Goal: Task Accomplishment & Management: Manage account settings

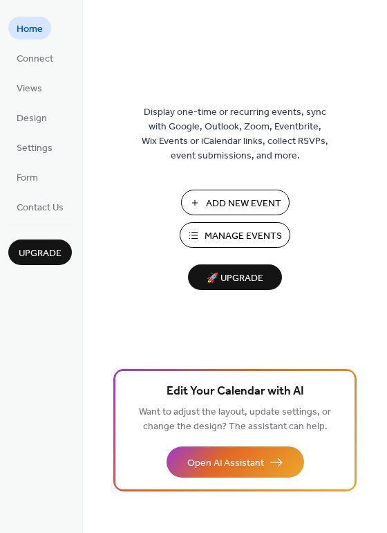
click at [238, 232] on span "Manage Events" at bounding box center [243, 236] width 77 height 15
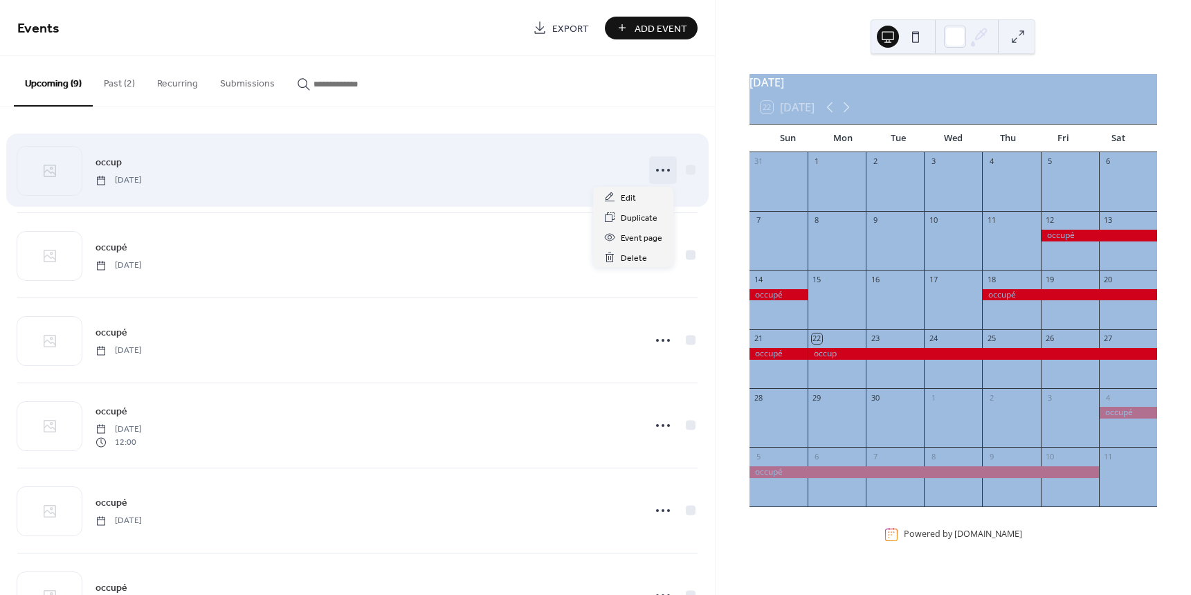
click at [657, 167] on icon at bounding box center [663, 170] width 22 height 22
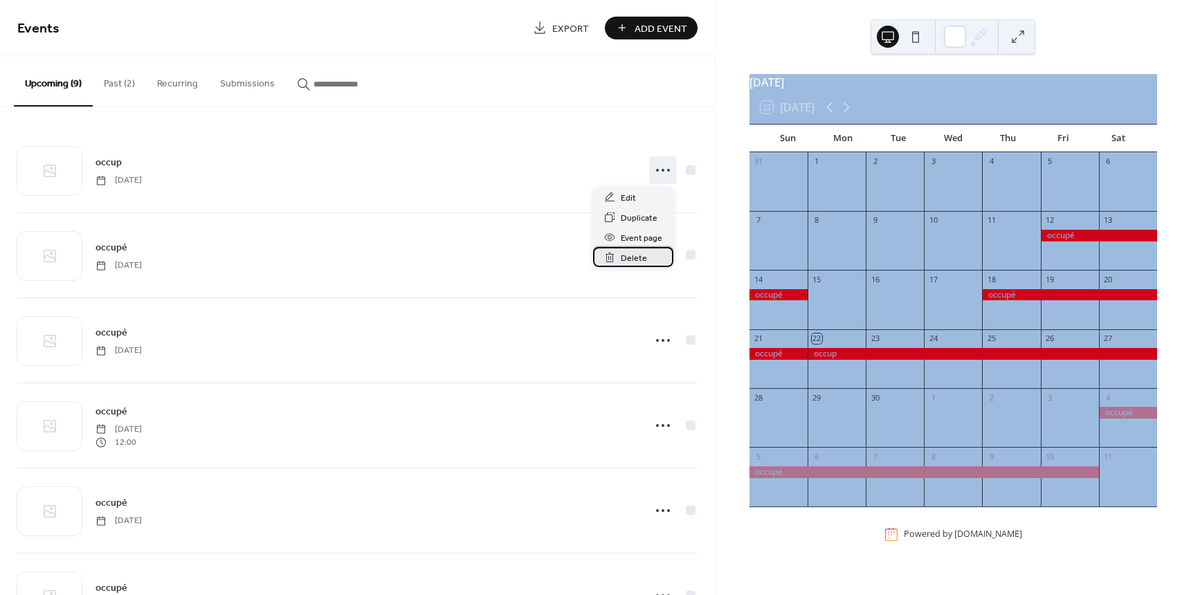
click at [635, 257] on span "Delete" at bounding box center [634, 258] width 26 height 15
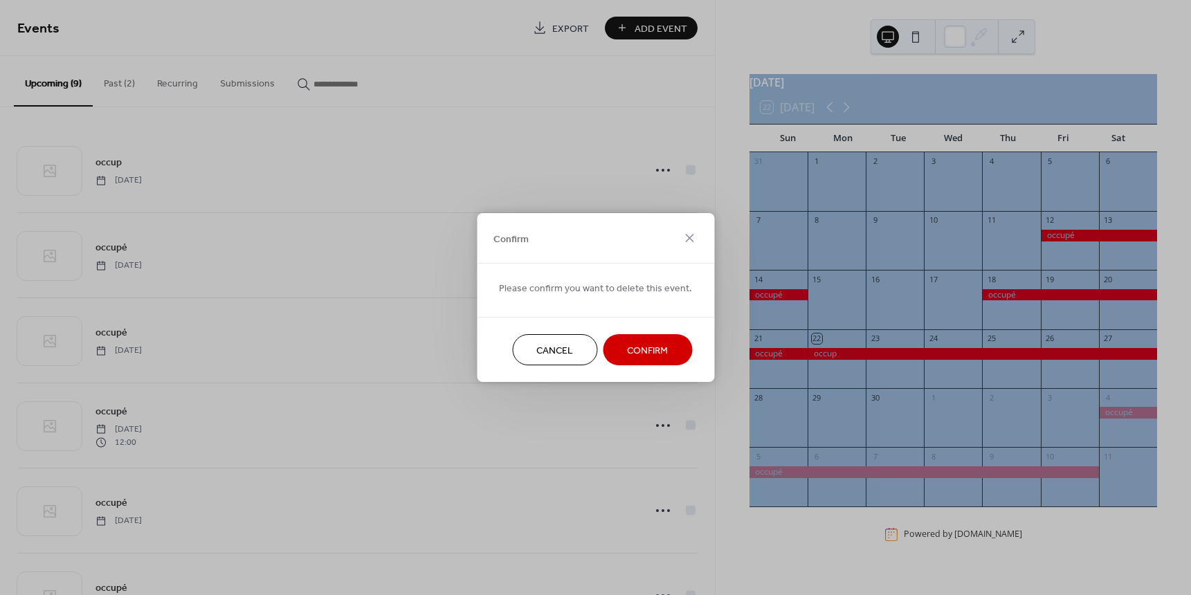
click at [639, 352] on span "Confirm" at bounding box center [647, 351] width 41 height 15
